Goal: Complete application form: Complete application form

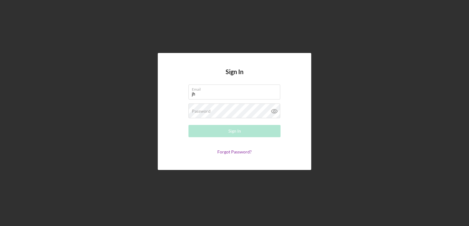
type input "[EMAIL_ADDRESS][DOMAIN_NAME]"
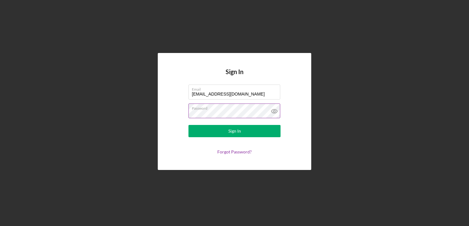
click at [188, 125] on button "Sign In" at bounding box center [234, 131] width 92 height 12
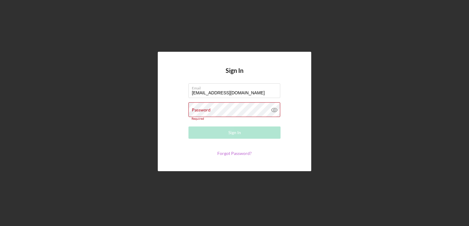
click at [234, 154] on link "Forgot Password?" at bounding box center [234, 153] width 34 height 5
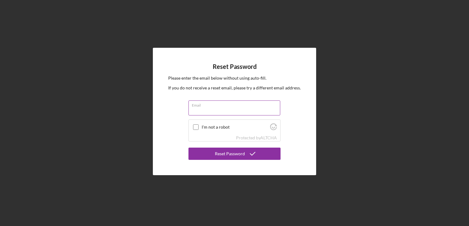
click at [199, 109] on input "Email" at bounding box center [234, 108] width 92 height 15
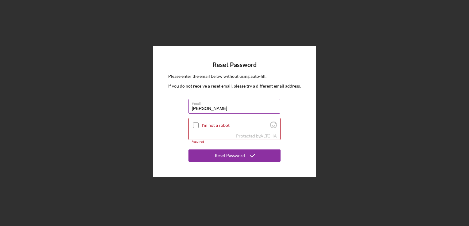
type input "[EMAIL_ADDRESS][DOMAIN_NAME]"
click at [194, 125] on input "I'm not a robot" at bounding box center [196, 126] width 6 height 6
checkbox input "true"
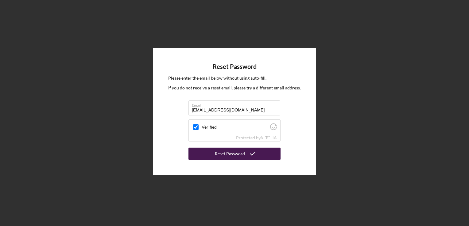
click at [215, 153] on button "Reset Password" at bounding box center [234, 154] width 92 height 12
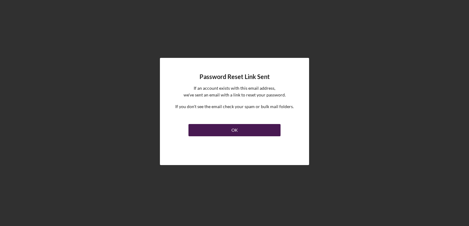
click at [249, 129] on button "OK" at bounding box center [234, 130] width 92 height 12
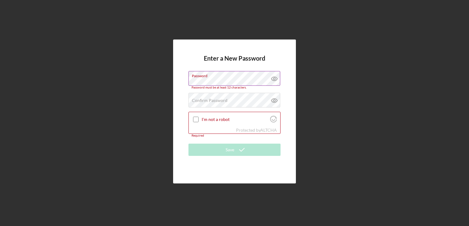
click at [274, 79] on icon at bounding box center [274, 78] width 15 height 15
click at [274, 79] on line at bounding box center [273, 78] width 5 height 5
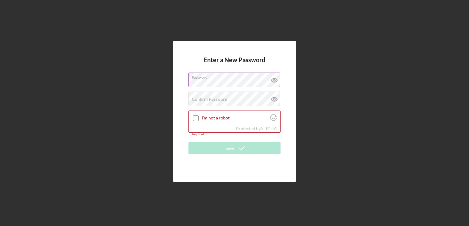
click at [311, 104] on div "Enter a New Password Password Confirm Password Passwords do not match. I'm not …" at bounding box center [234, 111] width 463 height 223
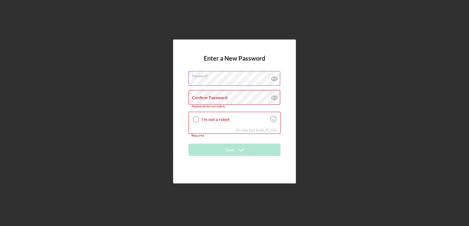
click at [275, 79] on icon at bounding box center [274, 78] width 15 height 15
click at [222, 99] on label "Confirm Password" at bounding box center [210, 97] width 36 height 5
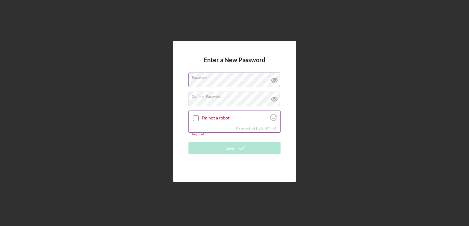
click at [197, 117] on input "I'm not a robot" at bounding box center [196, 119] width 6 height 6
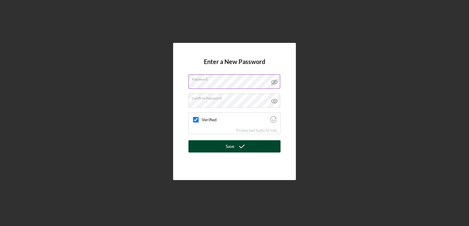
click at [208, 149] on button "Save" at bounding box center [234, 146] width 92 height 12
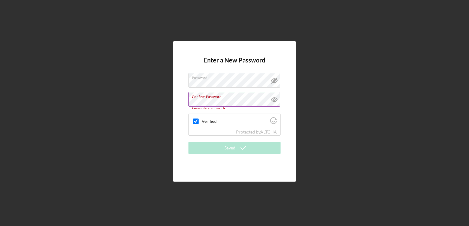
click at [275, 97] on icon at bounding box center [274, 99] width 15 height 15
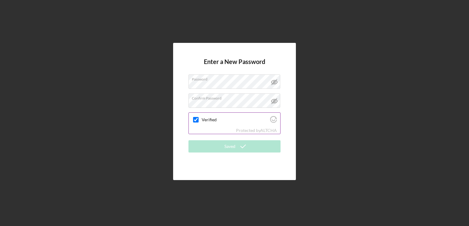
click at [197, 121] on input "Verified" at bounding box center [196, 120] width 6 height 6
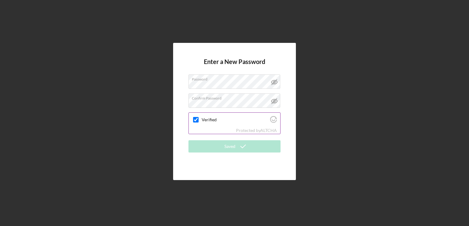
click at [197, 121] on input "Verified" at bounding box center [196, 120] width 6 height 6
click at [234, 98] on label "Confirm Password" at bounding box center [236, 97] width 88 height 7
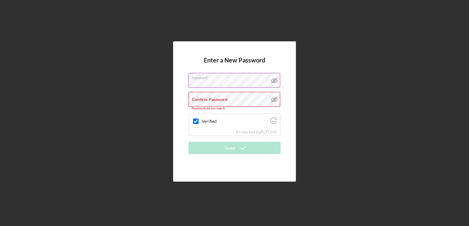
click at [226, 79] on label "Password" at bounding box center [236, 76] width 88 height 7
click at [346, 60] on div "Enter a New Password Password Confirm Password Passwords do not match. Verified…" at bounding box center [234, 111] width 463 height 223
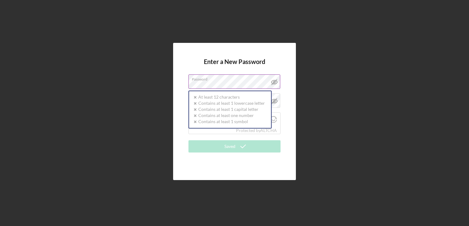
click at [230, 81] on div "Password Icon/icon-validation-no At least 12 characters Icon/icon-validation-no…" at bounding box center [234, 82] width 92 height 15
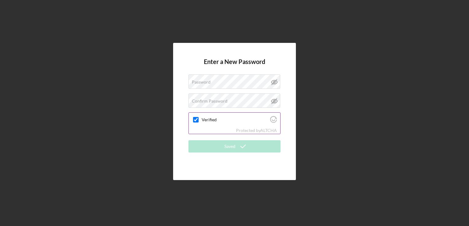
click at [196, 120] on input "Verified" at bounding box center [196, 120] width 6 height 6
click at [197, 83] on label "Password" at bounding box center [201, 82] width 19 height 5
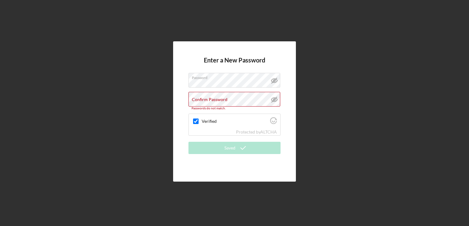
click at [276, 98] on line at bounding box center [273, 99] width 5 height 5
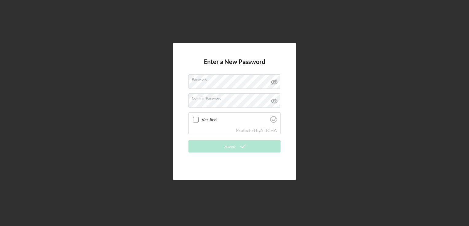
checkbox input "true"
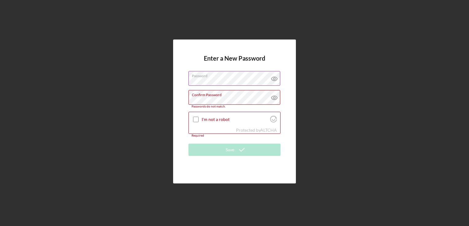
click at [274, 79] on icon at bounding box center [274, 78] width 15 height 15
click at [229, 78] on label "Password" at bounding box center [236, 74] width 88 height 7
click at [275, 102] on icon at bounding box center [274, 97] width 15 height 15
click at [195, 119] on input "I'm not a robot" at bounding box center [196, 120] width 6 height 6
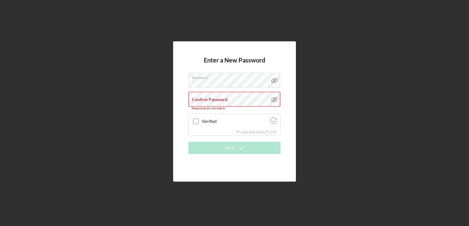
checkbox input "true"
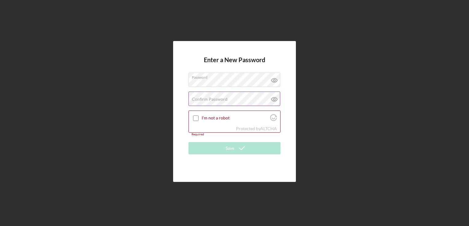
click at [273, 96] on icon at bounding box center [274, 99] width 15 height 15
click at [273, 79] on icon at bounding box center [274, 81] width 6 height 4
click at [193, 99] on label "Confirm Password" at bounding box center [210, 99] width 36 height 5
click at [195, 118] on input "I'm not a robot" at bounding box center [196, 119] width 6 height 6
checkbox input "true"
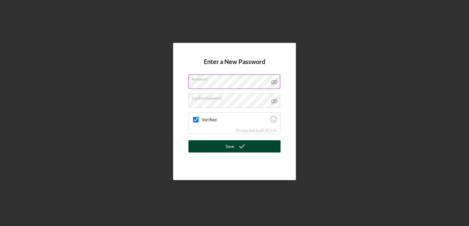
click at [212, 151] on button "Save" at bounding box center [234, 146] width 92 height 12
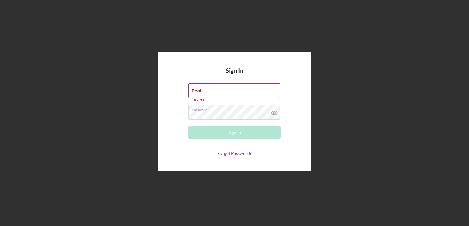
click at [216, 88] on div "Email Required" at bounding box center [234, 92] width 92 height 18
type input "jhall12232024@icloud.com"
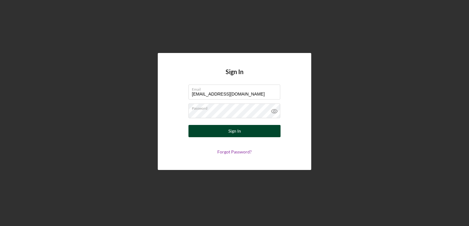
click at [216, 133] on button "Sign In" at bounding box center [234, 131] width 92 height 12
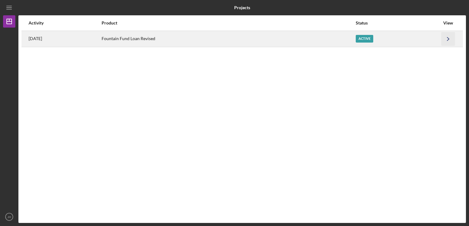
click at [446, 40] on icon "Icon/Navigate" at bounding box center [448, 39] width 14 height 14
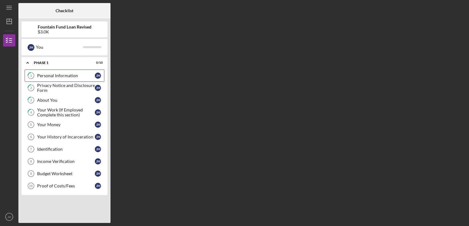
click at [62, 74] on div "Personal Information" at bounding box center [66, 75] width 58 height 5
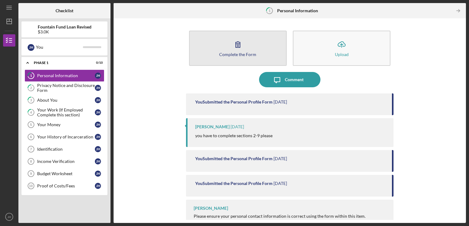
click at [230, 49] on icon "button" at bounding box center [237, 44] width 15 height 15
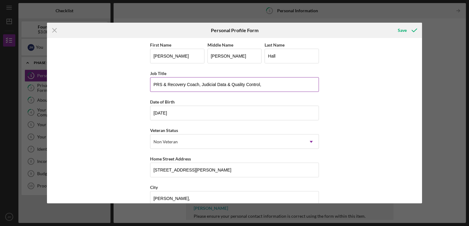
click at [262, 86] on input "PRS & Recovery Coach, Judicial Data & Quality Control," at bounding box center [234, 84] width 169 height 15
click at [264, 82] on input "PRS & Recovery Coach, Judicial Data & Quality Control" at bounding box center [234, 84] width 169 height 15
type input "P"
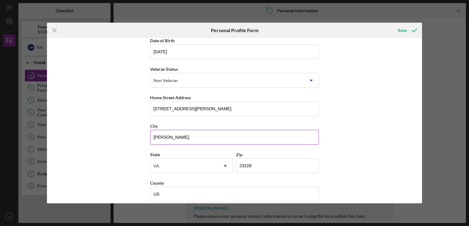
scroll to position [67, 0]
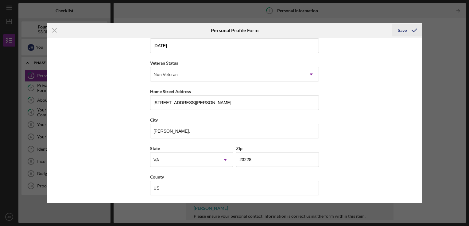
type input "Judicial Quality & Control, PRS, Recovery Coach"
click at [411, 30] on icon "submit" at bounding box center [413, 30] width 15 height 15
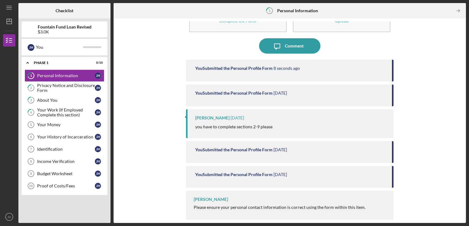
scroll to position [35, 0]
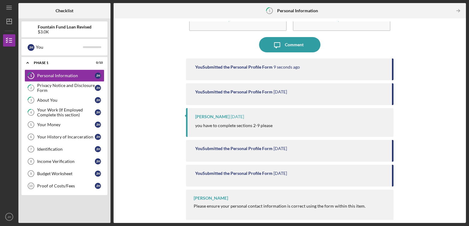
click at [285, 126] on div "you have to complete sections 2-9 please" at bounding box center [291, 125] width 192 height 7
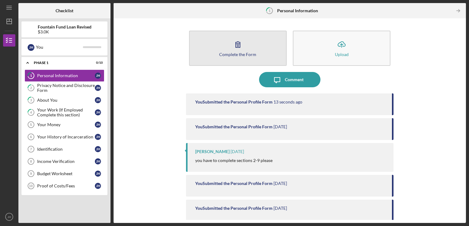
click at [249, 43] on button "Complete the Form Form" at bounding box center [238, 48] width 98 height 35
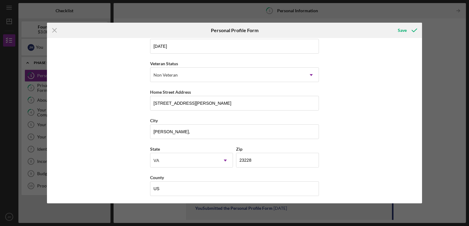
scroll to position [67, 0]
click at [405, 28] on div "Save" at bounding box center [402, 30] width 9 height 12
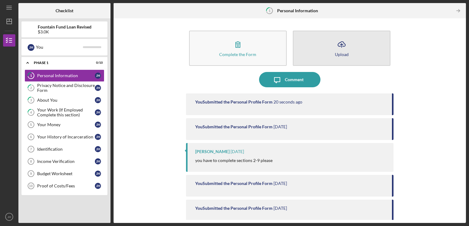
click at [341, 44] on icon "Icon/Upload" at bounding box center [341, 44] width 15 height 15
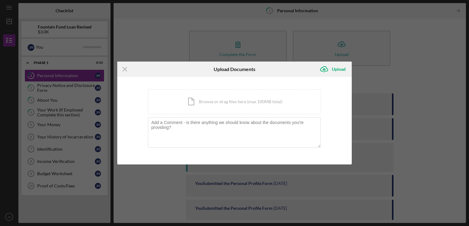
click at [412, 58] on div "Icon/Menu Close Upload Documents Icon/Upload Upload You're uploading documents …" at bounding box center [234, 113] width 469 height 226
click at [125, 69] on icon "Icon/Menu Close" at bounding box center [124, 69] width 15 height 15
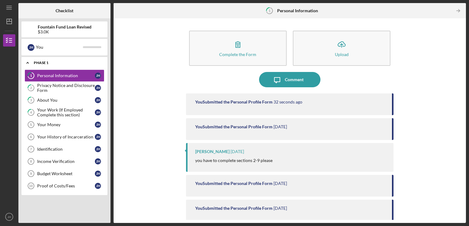
click at [27, 63] on icon "Icon/Expander" at bounding box center [27, 63] width 12 height 12
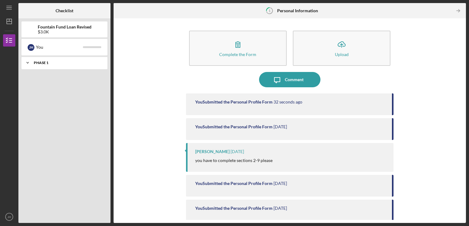
click at [27, 63] on polyline at bounding box center [28, 62] width 2 height 1
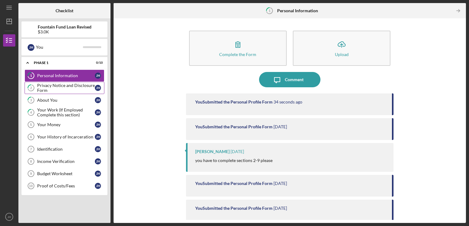
click at [80, 89] on div "Privacy Notice and Disclosure Form" at bounding box center [66, 88] width 58 height 10
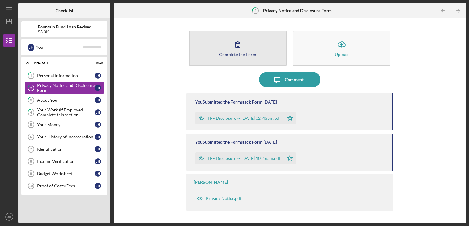
click at [236, 56] on div "Complete the Form" at bounding box center [237, 54] width 37 height 5
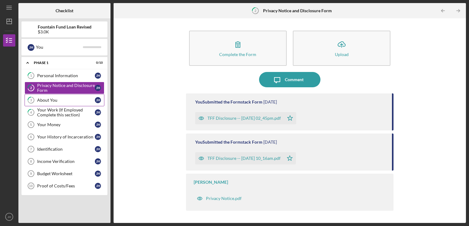
click at [75, 97] on link "3 About You J H" at bounding box center [65, 100] width 80 height 12
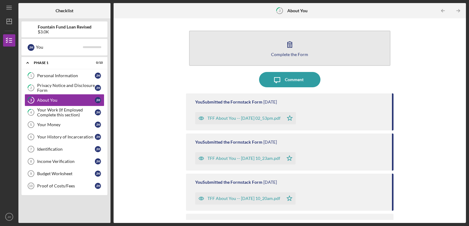
click at [257, 48] on button "Complete the Form Form" at bounding box center [290, 48] width 202 height 35
click at [251, 53] on button "Complete the Form Form" at bounding box center [290, 48] width 202 height 35
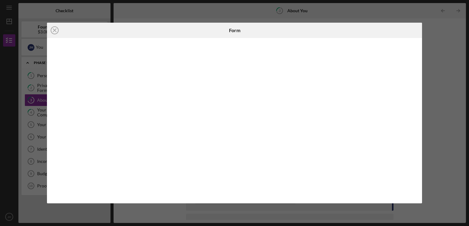
click at [52, 28] on icon "Icon/Close" at bounding box center [54, 30] width 15 height 15
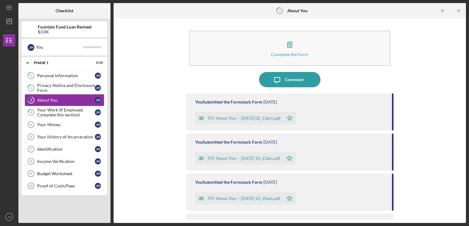
click at [285, 12] on icon "3" at bounding box center [279, 10] width 15 height 15
click at [283, 10] on icon "3" at bounding box center [279, 10] width 15 height 15
click at [72, 98] on div "About You" at bounding box center [66, 100] width 58 height 5
click at [67, 100] on div "About You" at bounding box center [66, 100] width 58 height 5
click at [67, 99] on div "About You" at bounding box center [66, 100] width 58 height 5
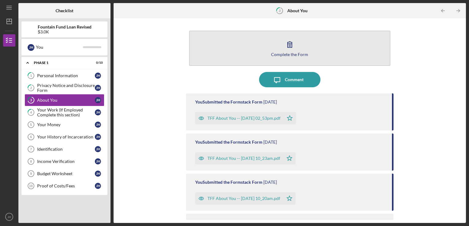
click at [278, 42] on button "Complete the Form Form" at bounding box center [290, 48] width 202 height 35
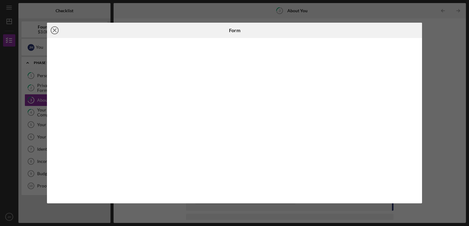
click at [54, 28] on icon "Icon/Close" at bounding box center [54, 30] width 15 height 15
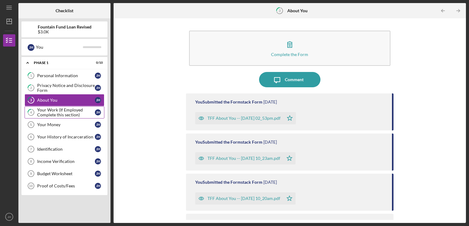
click at [76, 111] on div "Your Work (If Employed Complete this section)" at bounding box center [66, 113] width 58 height 10
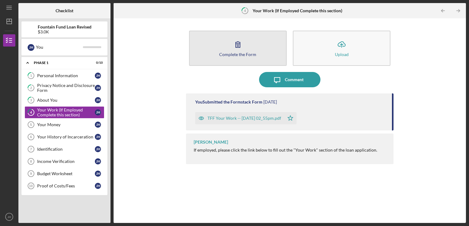
click at [252, 52] on div "Complete the Form" at bounding box center [237, 54] width 37 height 5
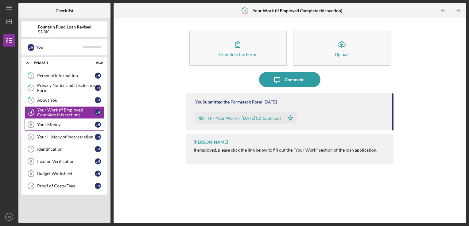
drag, startPoint x: 63, startPoint y: 122, endPoint x: 56, endPoint y: 123, distance: 6.8
click at [63, 122] on div "Your Money" at bounding box center [66, 124] width 58 height 5
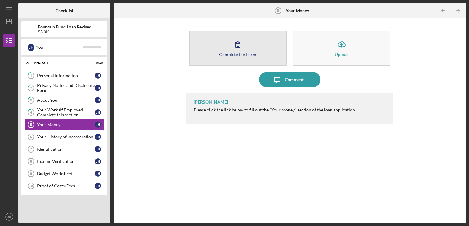
click at [207, 48] on button "Complete the Form Form" at bounding box center [238, 48] width 98 height 35
click at [226, 47] on button "Complete the Form Form" at bounding box center [238, 48] width 98 height 35
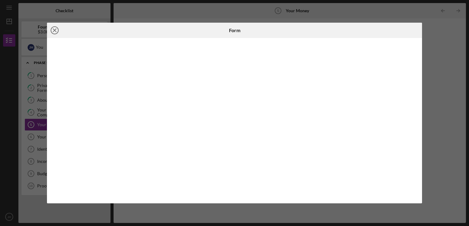
click at [57, 30] on icon "Icon/Close" at bounding box center [54, 30] width 15 height 15
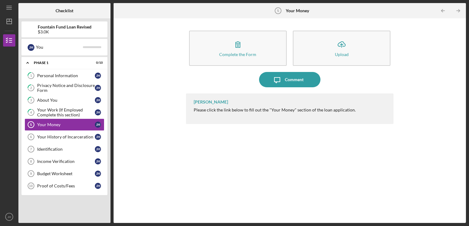
click at [61, 26] on b "Fountain Fund Loan Revised" at bounding box center [65, 27] width 54 height 5
click at [60, 32] on div "$3.0K" at bounding box center [65, 31] width 54 height 5
click at [50, 138] on div "Your History of Incarceration" at bounding box center [66, 137] width 58 height 5
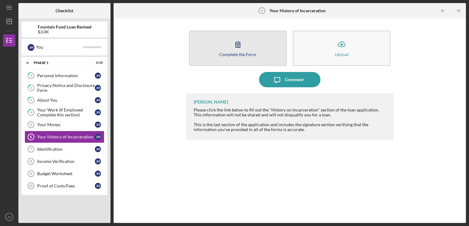
click at [220, 57] on button "Complete the Form Form" at bounding box center [238, 48] width 98 height 35
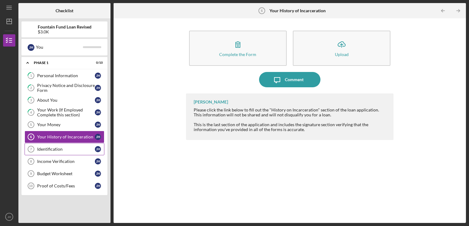
click at [49, 152] on link "Identification 7 Identification J H" at bounding box center [65, 149] width 80 height 12
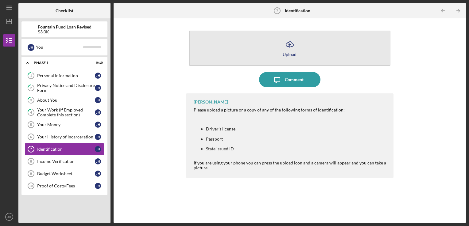
click at [265, 45] on button "Icon/Upload Upload" at bounding box center [290, 48] width 202 height 35
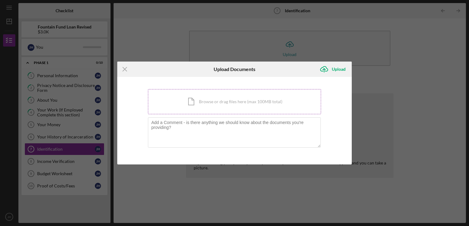
click at [191, 100] on div "Icon/Document Browse or drag files here (max 100MB total) Tap to choose files o…" at bounding box center [234, 101] width 173 height 25
